Goal: Answer question/provide support

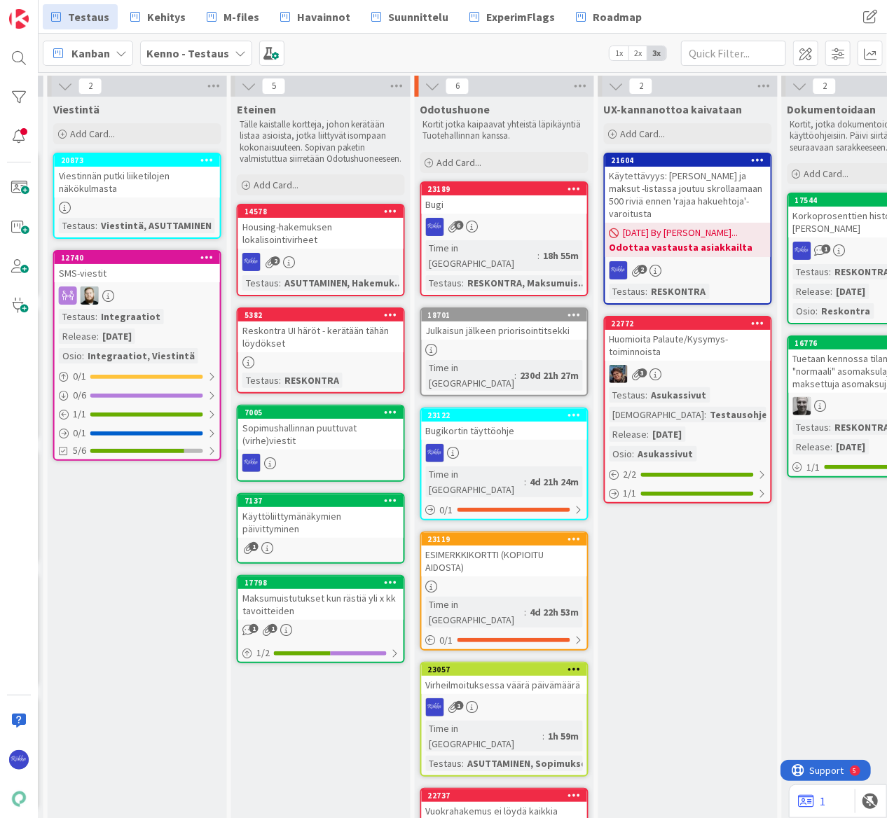
click at [485, 216] on link "23189 Bugi 6 Time in [GEOGRAPHIC_DATA] : 18h 55m Testaus : RESKONTRA, Maksumuis…" at bounding box center [504, 238] width 168 height 115
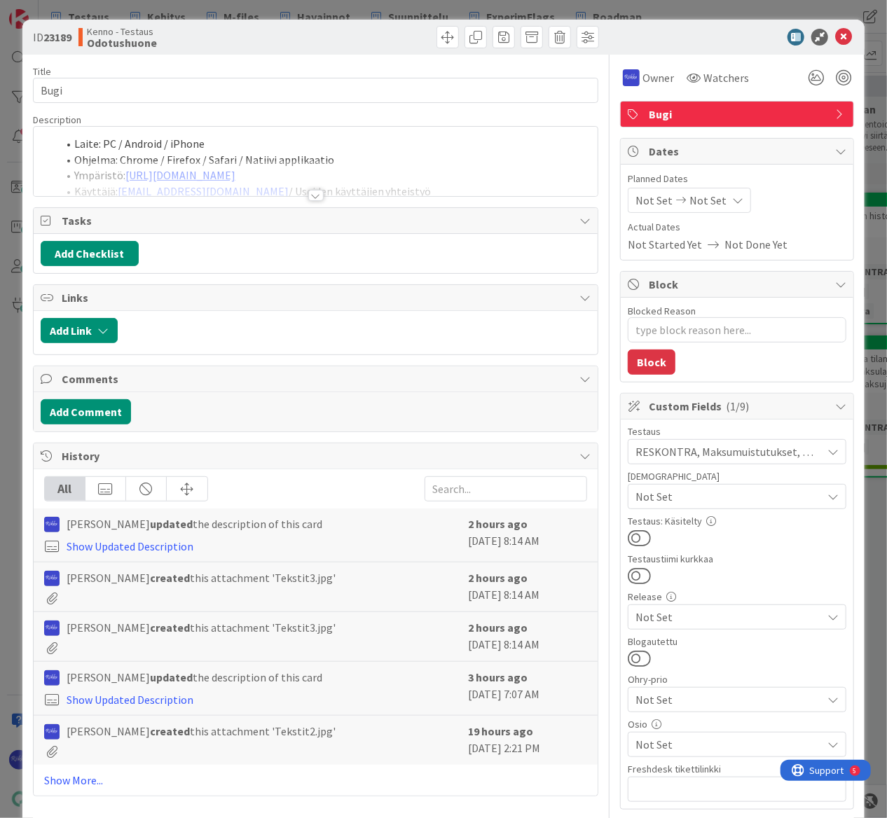
type textarea "x"
click at [310, 198] on div at bounding box center [315, 195] width 15 height 11
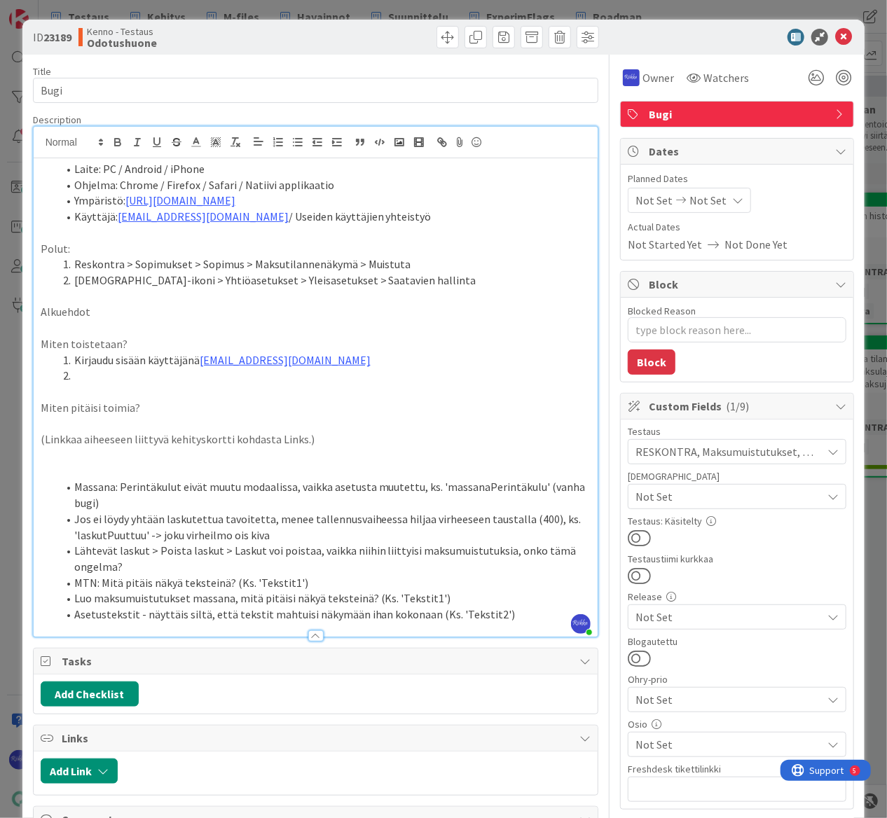
click at [95, 502] on li "Massana: Perintäkulut eivät muutu modaalissa, vaikka asetusta muutettu, ks. 'ma…" at bounding box center [324, 495] width 534 height 32
click at [189, 562] on li "Lähtevät laskut > Poista laskut > Laskut voi poistaa, vaikka niihin liittyisi m…" at bounding box center [324, 559] width 534 height 32
click at [120, 570] on li "Lähtevät laskut > Poista laskut > Laskut voi poistaa, vaikka niihin liittyisi m…" at bounding box center [324, 559] width 534 height 32
type textarea "x"
click at [483, 564] on li "Lähtevät laskut > Poista laskut > Laskut voi poistaa, vaikka niihin liittyisi m…" at bounding box center [324, 559] width 534 height 32
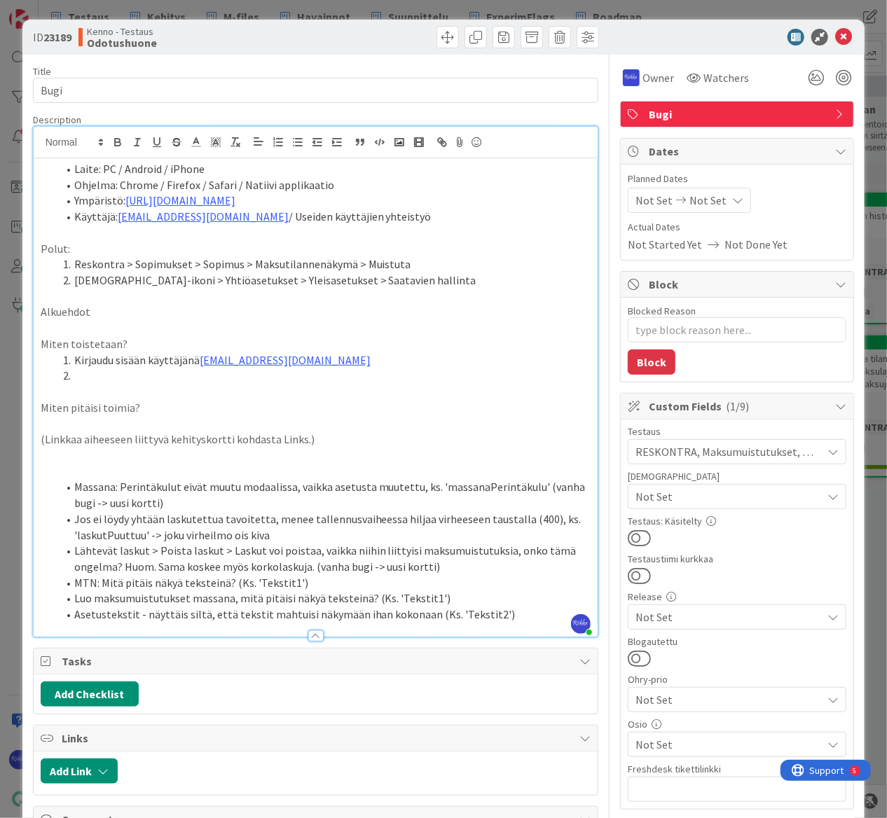
click at [312, 637] on div at bounding box center [315, 635] width 15 height 11
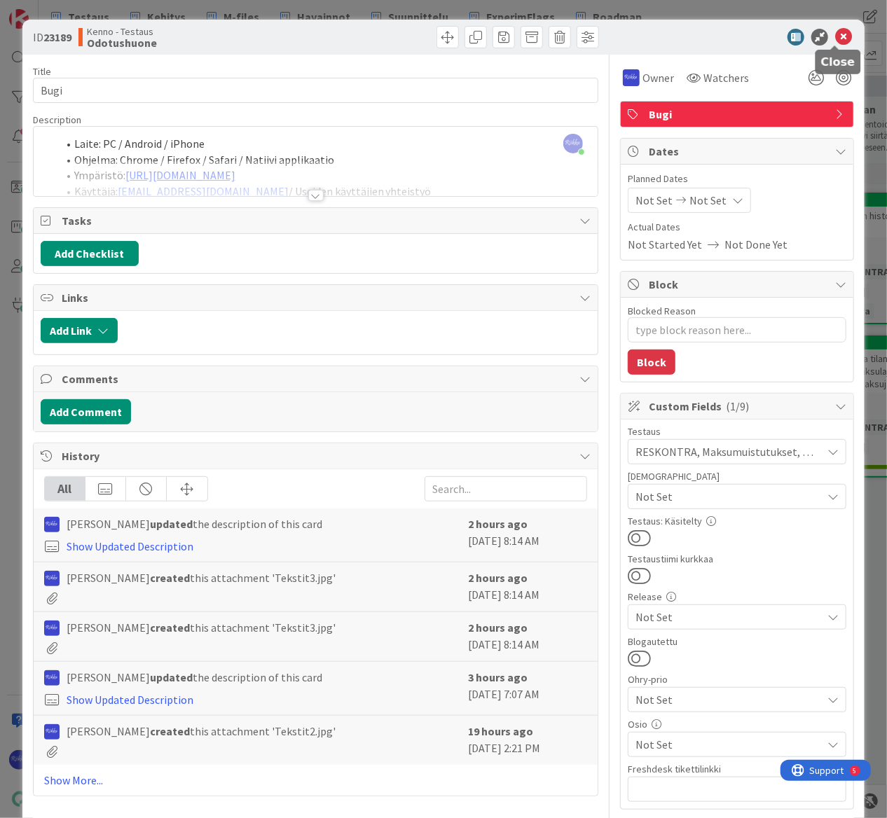
click at [836, 35] on icon at bounding box center [843, 37] width 17 height 17
